Goal: Task Accomplishment & Management: Use online tool/utility

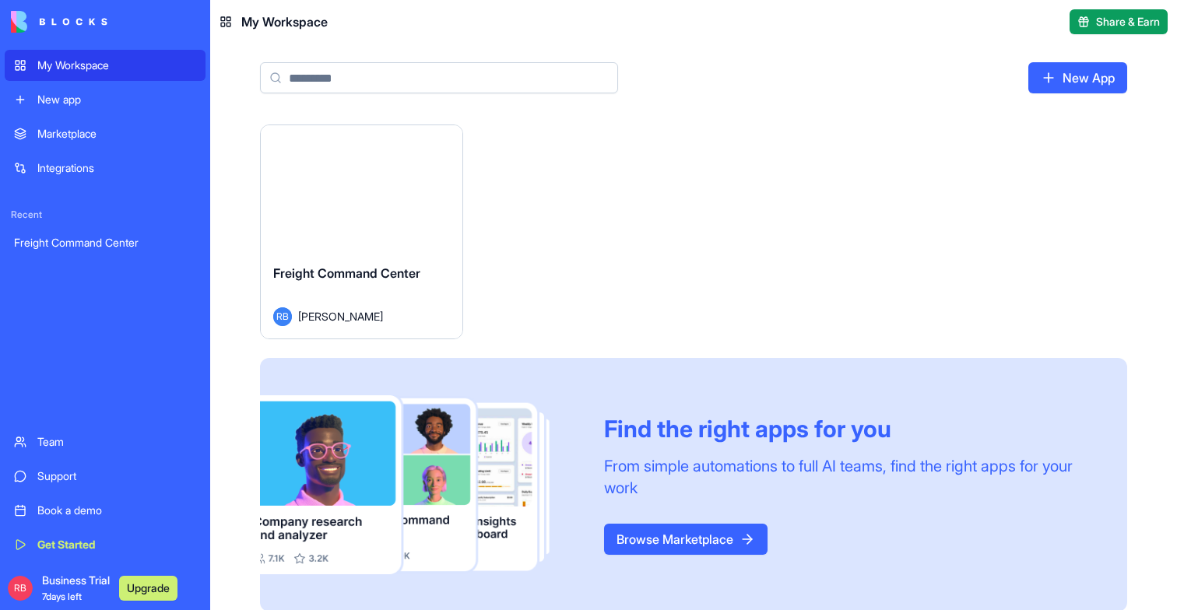
click at [385, 250] on div "Launch" at bounding box center [362, 188] width 202 height 126
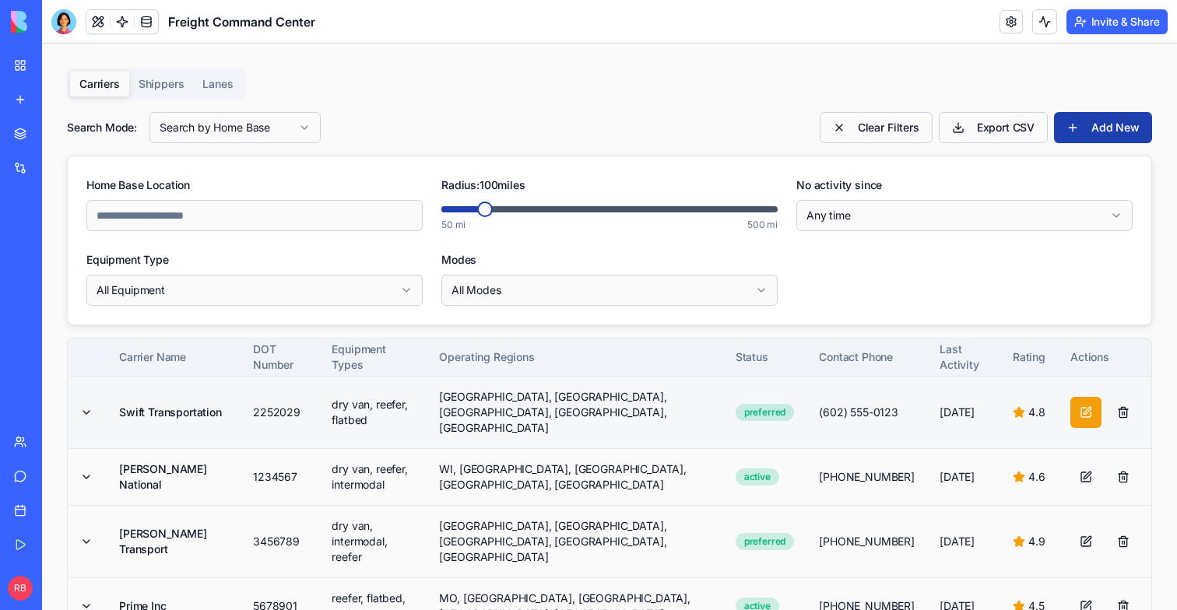
click at [1087, 413] on button at bounding box center [1085, 412] width 31 height 31
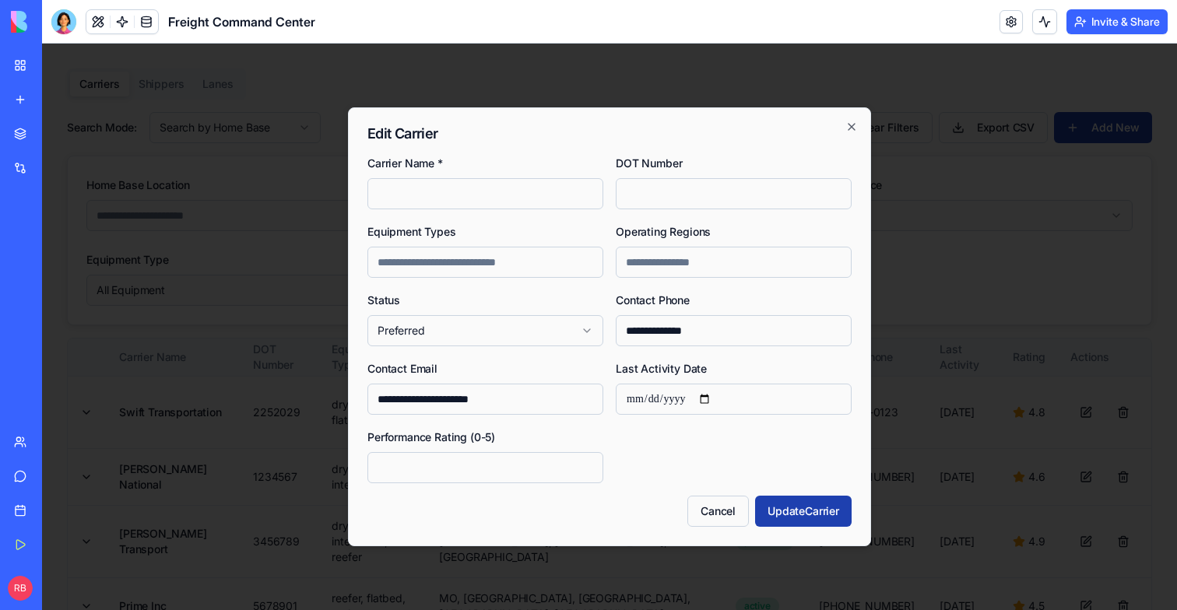
type input "*"
click at [1051, 416] on div at bounding box center [609, 327] width 1135 height 567
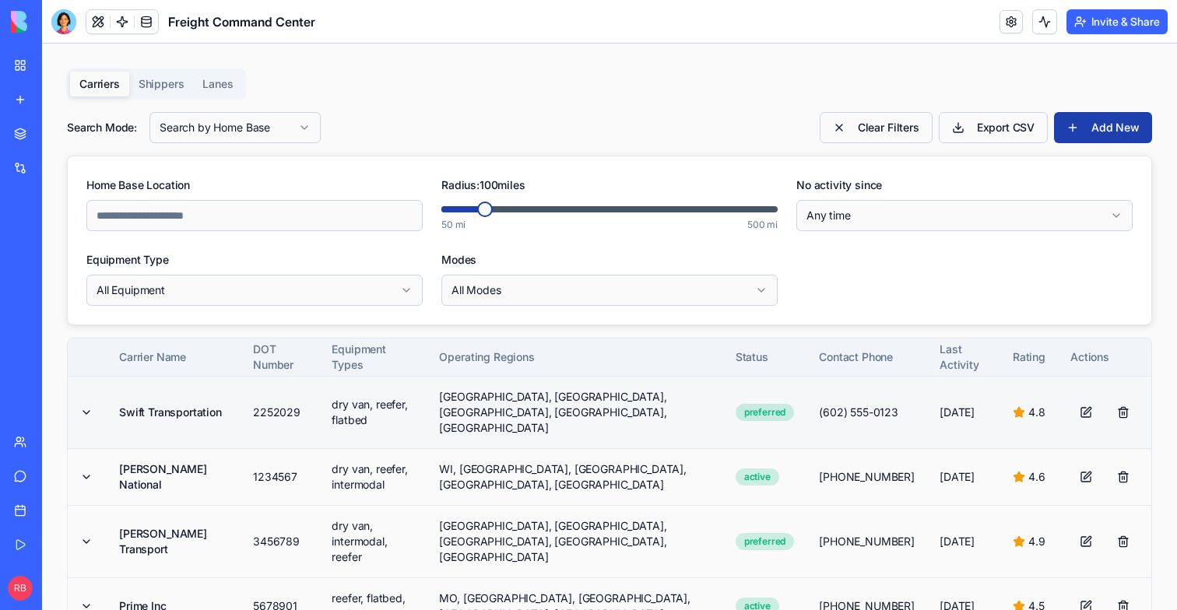
click at [568, 423] on td "[GEOGRAPHIC_DATA], [GEOGRAPHIC_DATA], [GEOGRAPHIC_DATA], [GEOGRAPHIC_DATA], [GE…" at bounding box center [574, 412] width 296 height 72
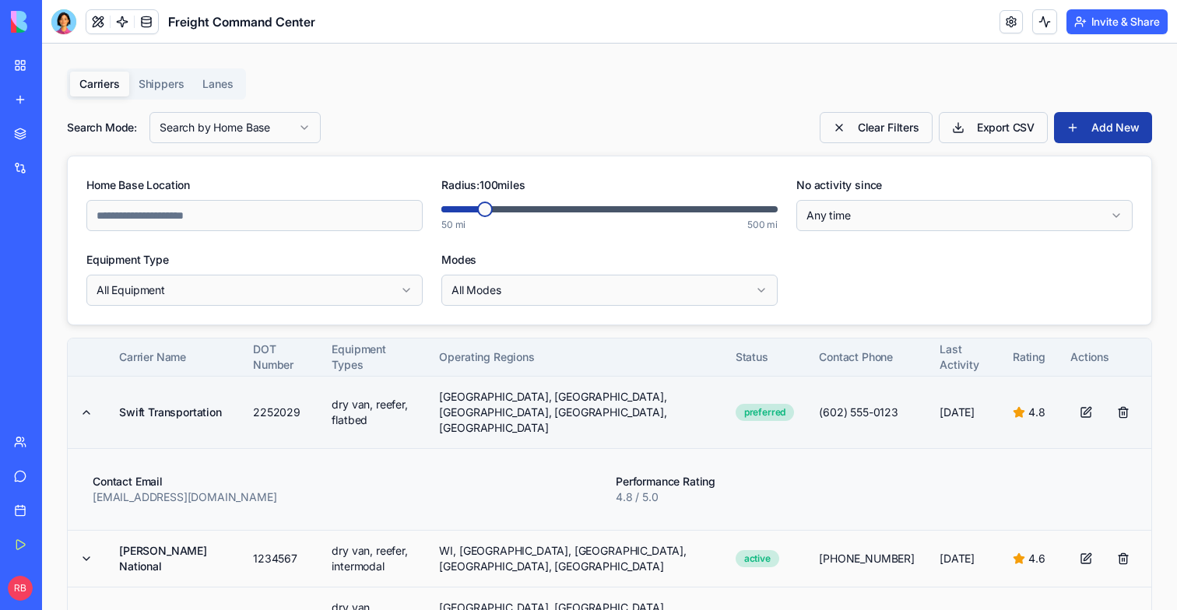
click at [568, 423] on td "[GEOGRAPHIC_DATA], [GEOGRAPHIC_DATA], [GEOGRAPHIC_DATA], [GEOGRAPHIC_DATA], [GE…" at bounding box center [574, 412] width 296 height 72
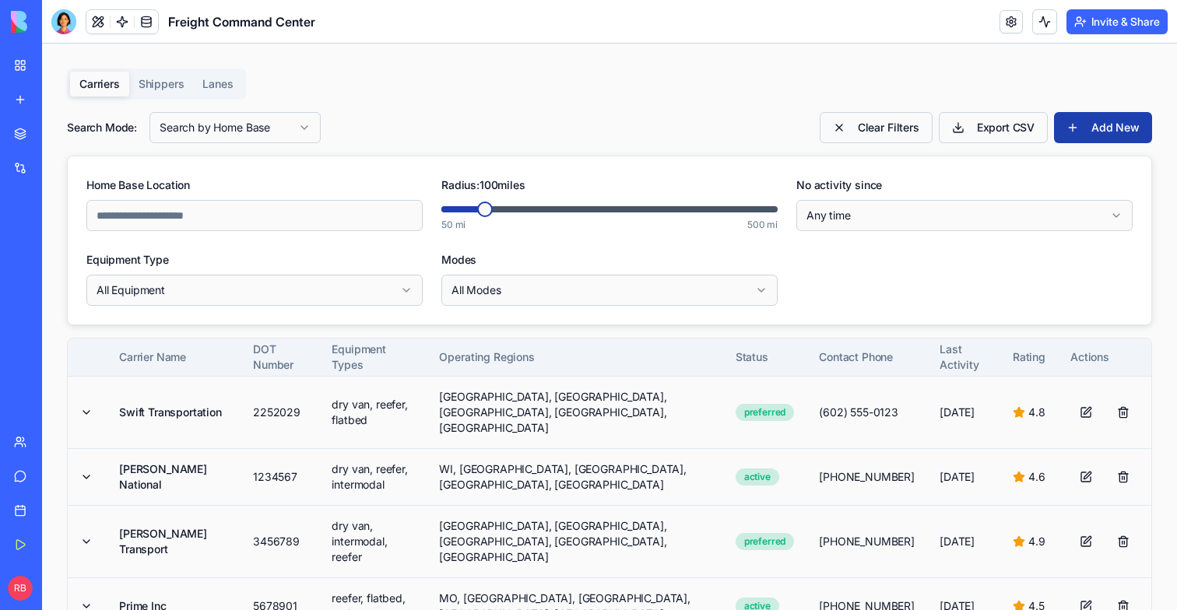
click at [216, 90] on button "Lanes" at bounding box center [217, 84] width 49 height 25
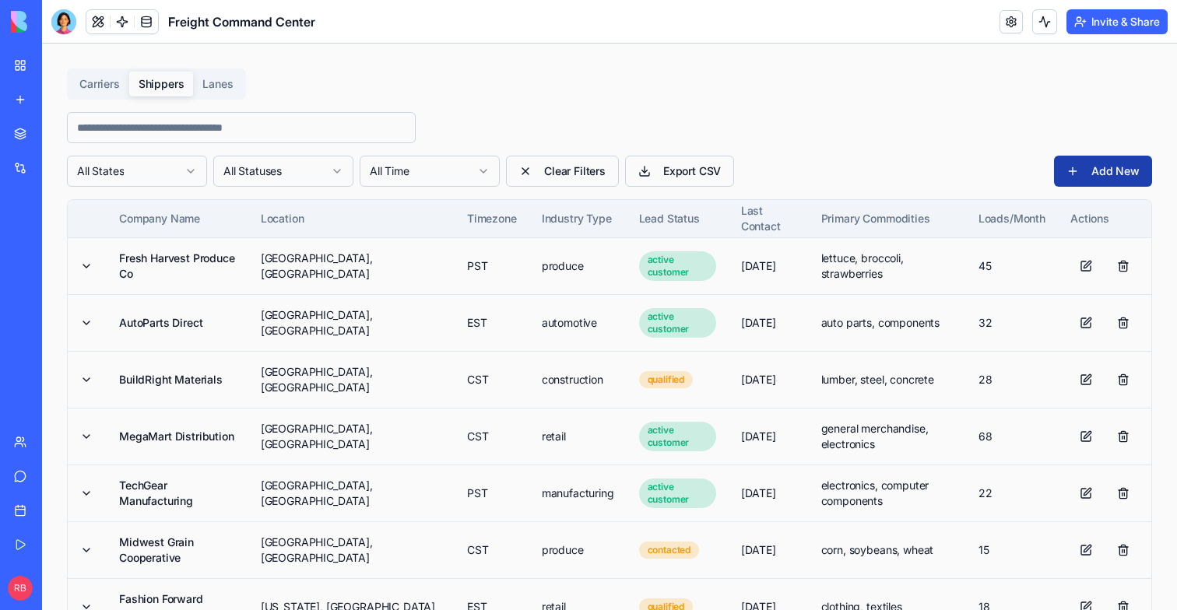
click at [160, 84] on button "Shippers" at bounding box center [161, 84] width 65 height 25
click at [153, 263] on td "Fresh Harvest Produce Co" at bounding box center [178, 265] width 142 height 57
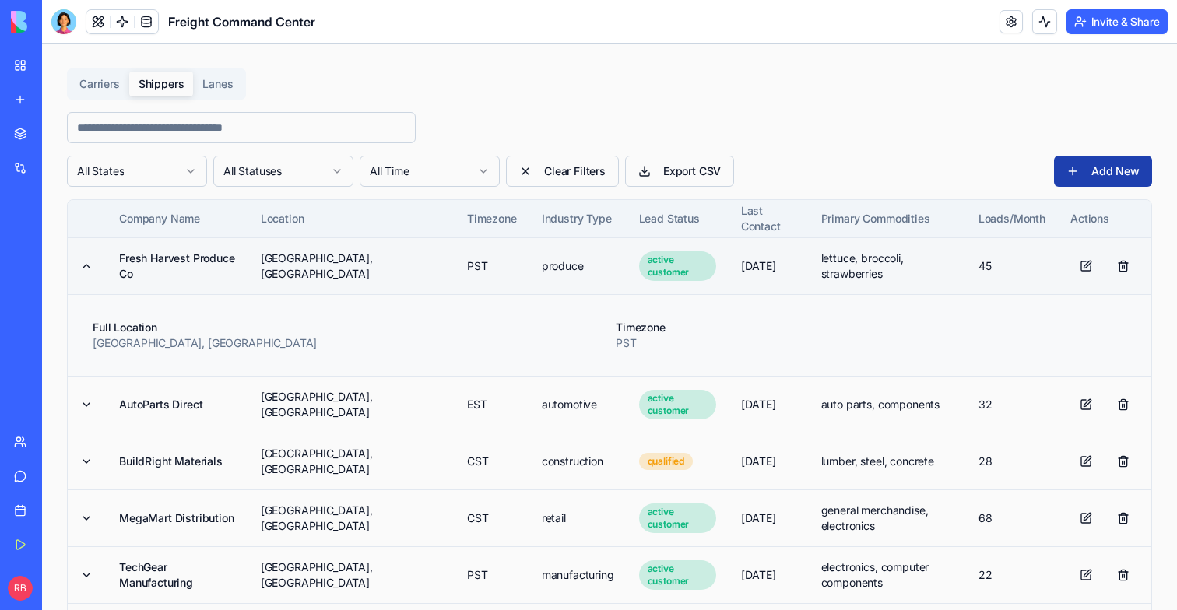
click at [153, 263] on td "Fresh Harvest Produce Co" at bounding box center [178, 265] width 142 height 57
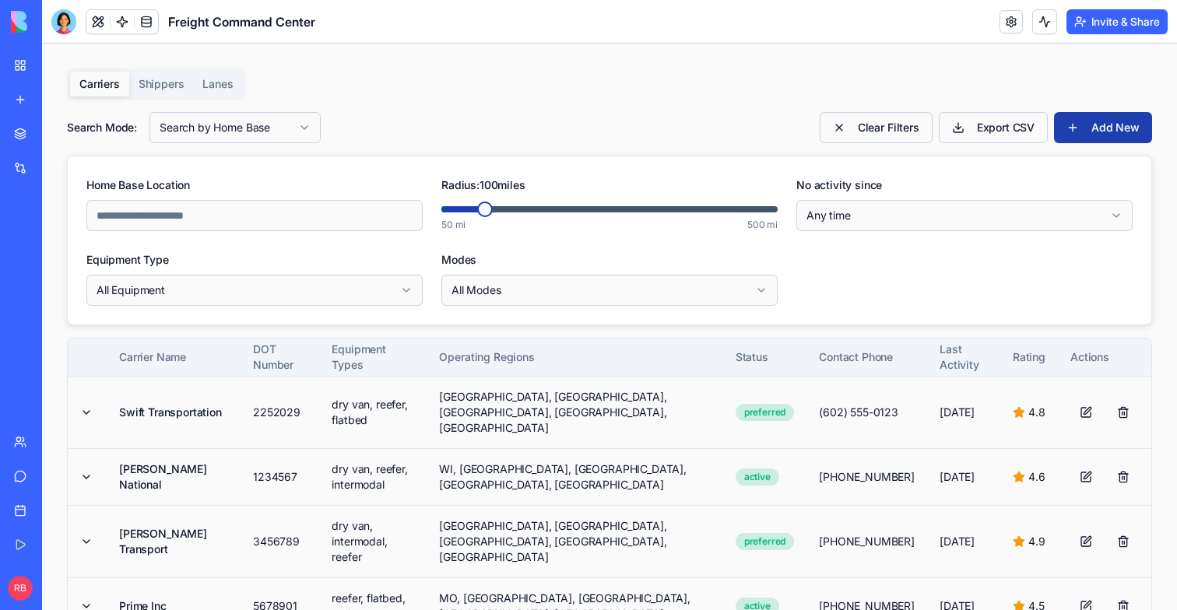
click at [115, 83] on button "Carriers" at bounding box center [99, 84] width 59 height 25
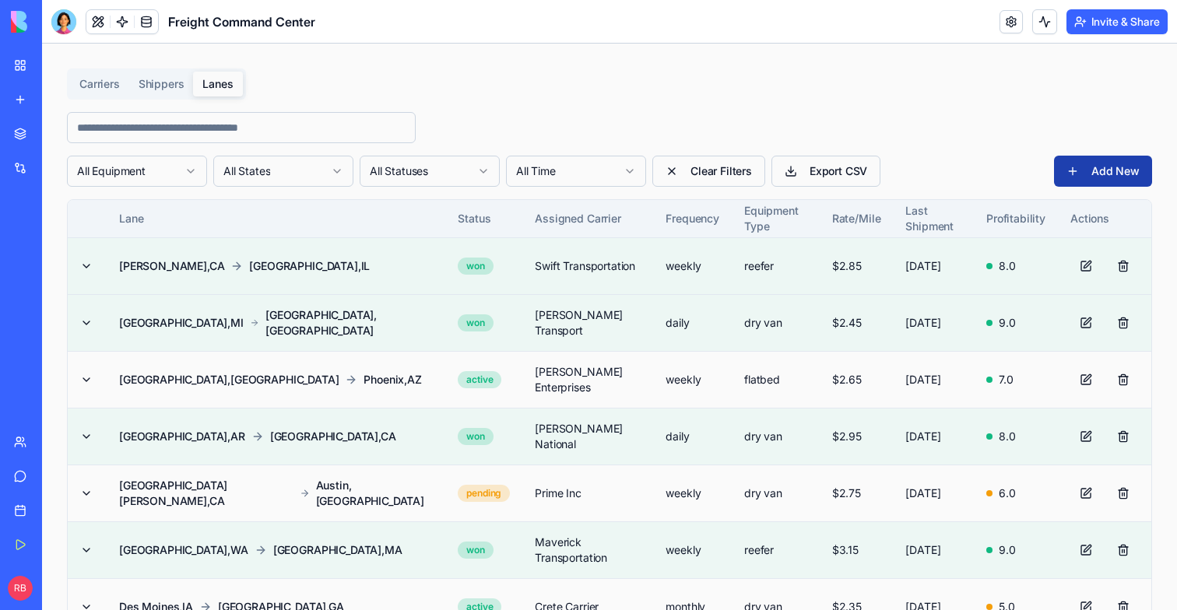
click at [213, 91] on button "Lanes" at bounding box center [217, 84] width 49 height 25
click at [121, 20] on link at bounding box center [122, 21] width 23 height 23
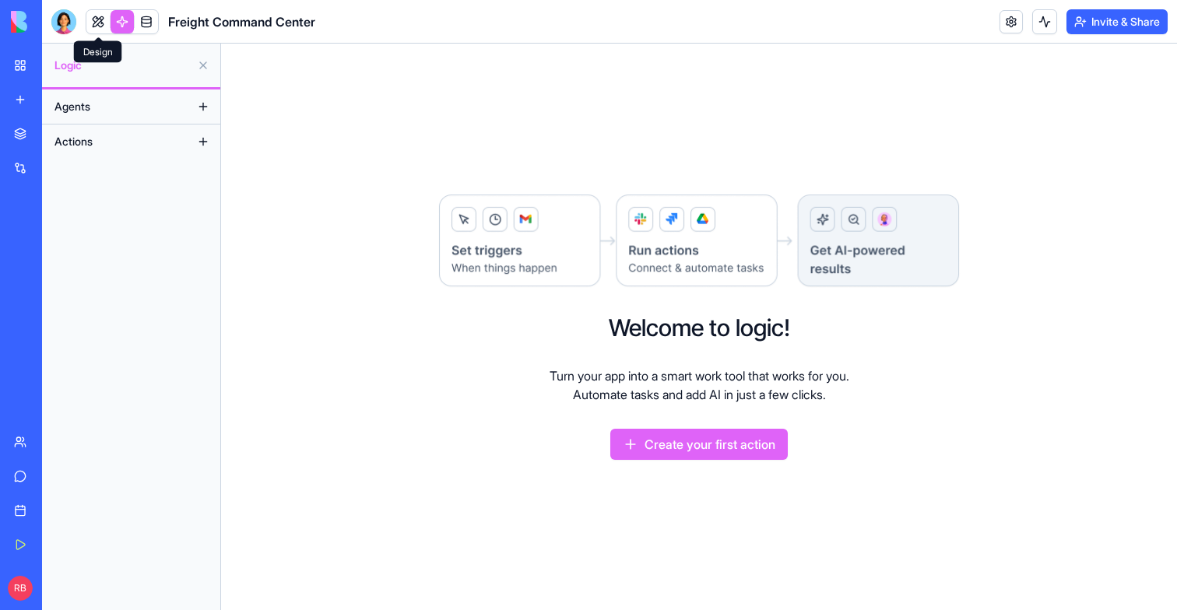
click at [98, 22] on link at bounding box center [97, 21] width 23 height 23
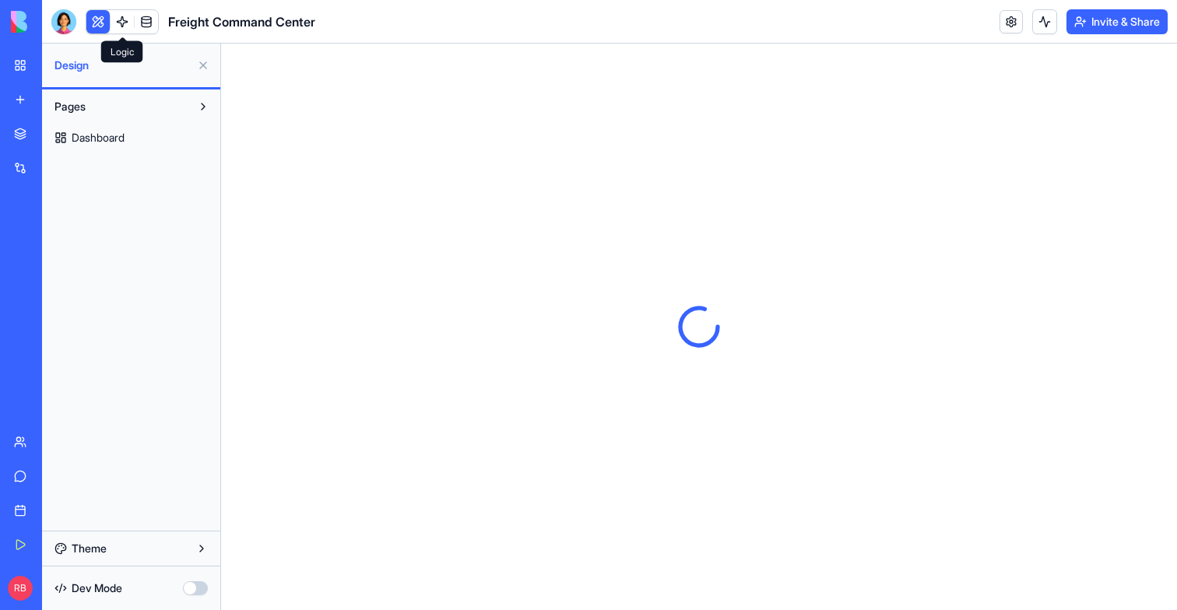
click at [128, 26] on link at bounding box center [122, 21] width 23 height 23
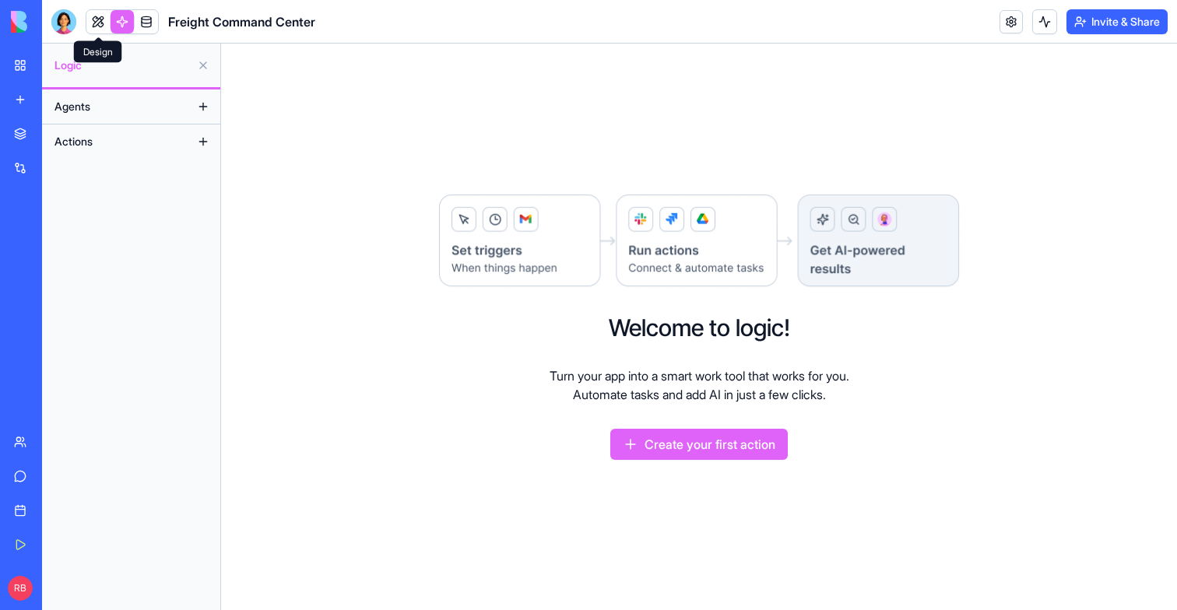
click at [105, 26] on link at bounding box center [97, 21] width 23 height 23
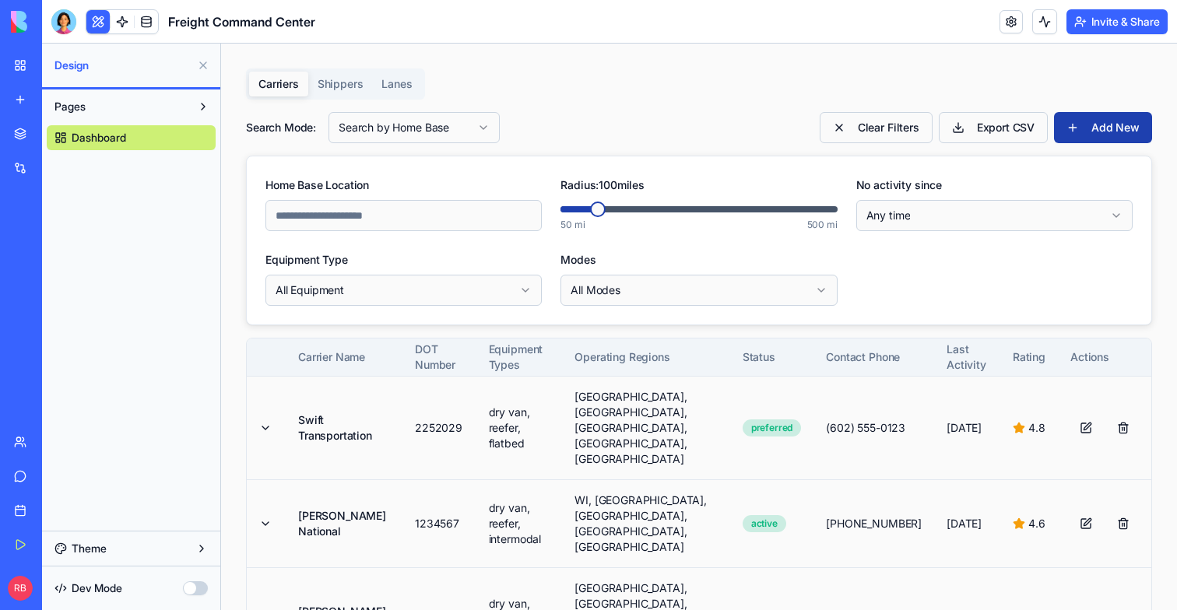
click at [207, 68] on button at bounding box center [203, 65] width 25 height 25
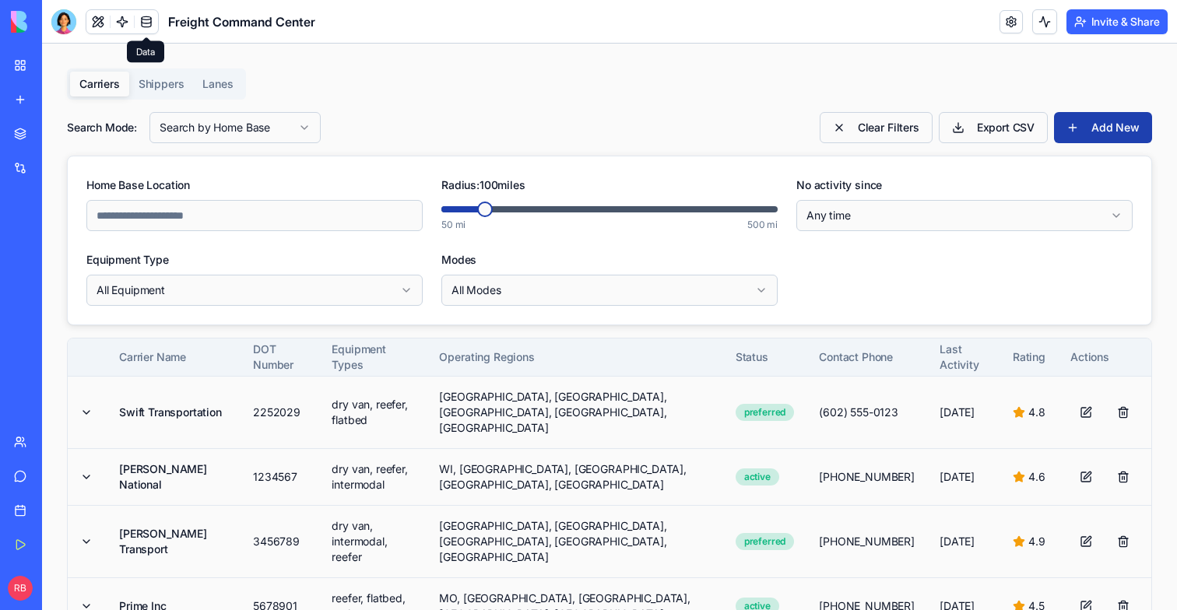
click at [155, 26] on link at bounding box center [146, 21] width 23 height 23
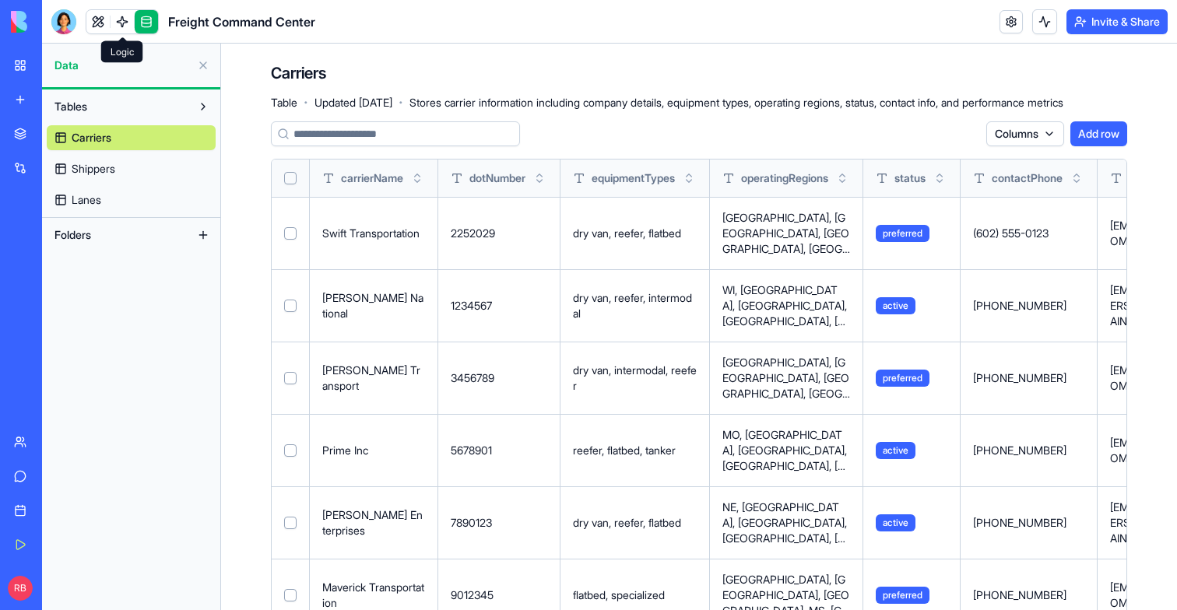
click at [111, 27] on link at bounding box center [122, 21] width 23 height 23
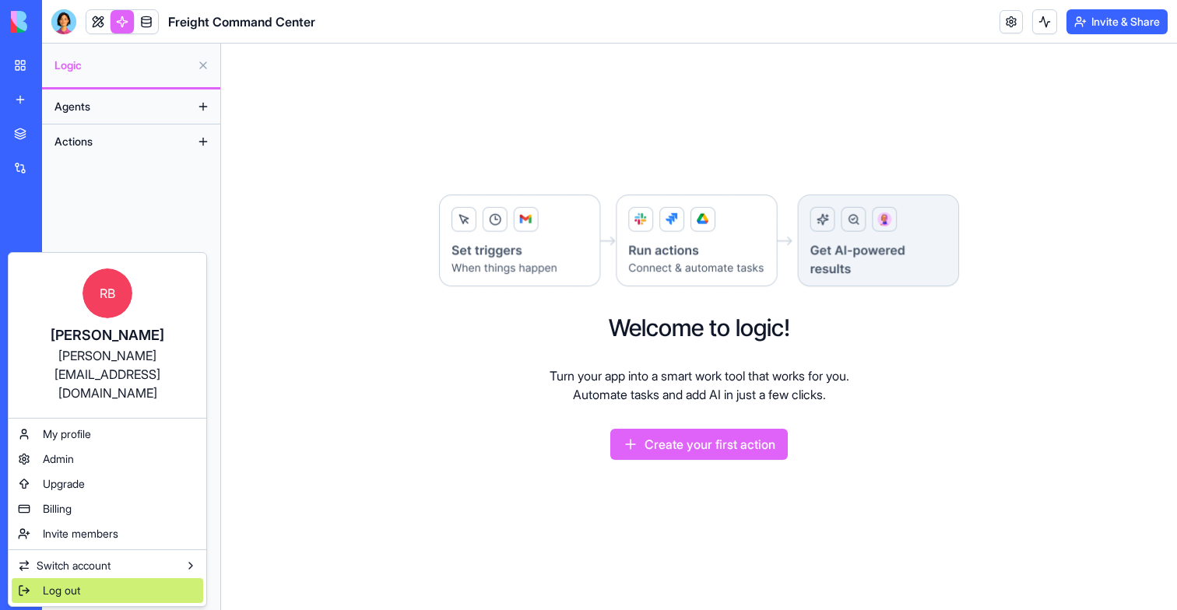
click at [47, 583] on span "Log out" at bounding box center [61, 591] width 37 height 16
